Goal: Transaction & Acquisition: Purchase product/service

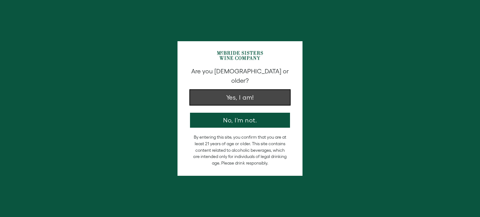
click at [214, 90] on button "Yes, I am!" at bounding box center [240, 97] width 100 height 15
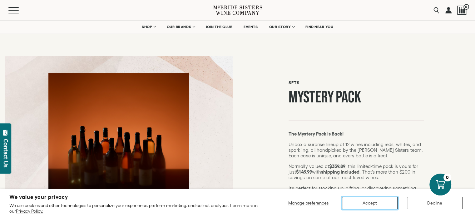
drag, startPoint x: 378, startPoint y: 203, endPoint x: 270, endPoint y: 172, distance: 112.9
click at [374, 203] on button "Accept" at bounding box center [370, 203] width 56 height 12
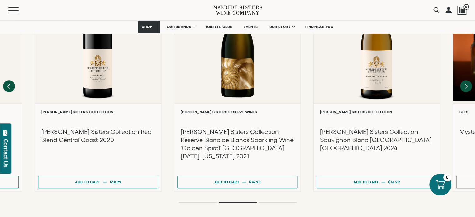
scroll to position [625, 0]
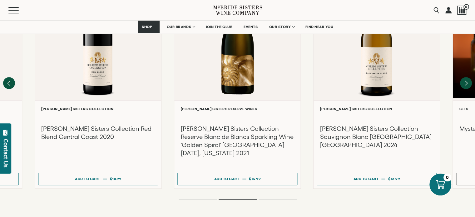
click at [277, 198] on ol at bounding box center [238, 199] width 250 height 3
click at [286, 165] on div "Pink Best Seller" at bounding box center [237, 83] width 475 height 235
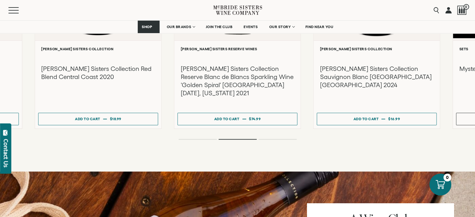
scroll to position [656, 0]
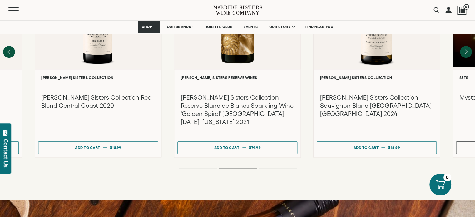
click at [288, 167] on ol at bounding box center [238, 168] width 250 height 3
click at [206, 167] on ol at bounding box center [238, 168] width 250 height 3
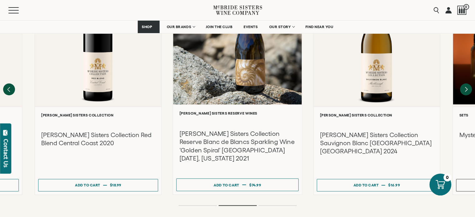
scroll to position [625, 0]
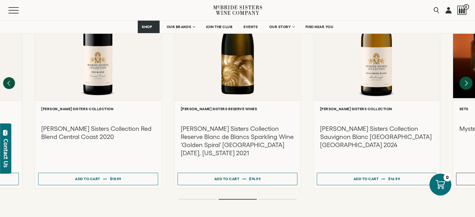
click at [462, 77] on icon "Next" at bounding box center [466, 83] width 13 height 13
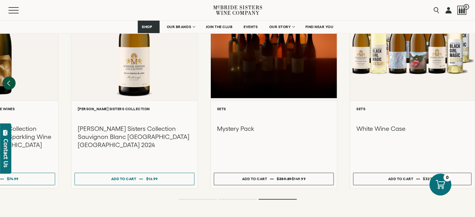
click at [8, 77] on icon "Previous" at bounding box center [9, 83] width 13 height 13
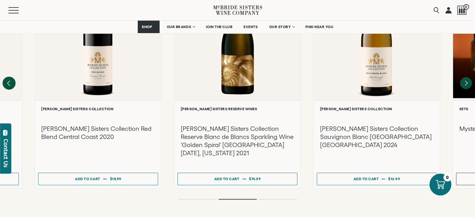
click at [8, 77] on icon "Previous" at bounding box center [9, 83] width 13 height 13
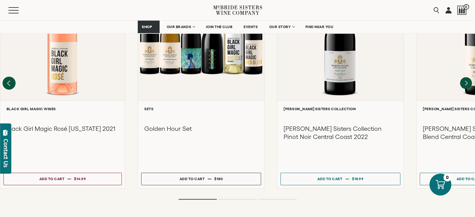
click at [0, 0] on div at bounding box center [0, 0] width 0 height 0
